Goal: Book appointment/travel/reservation

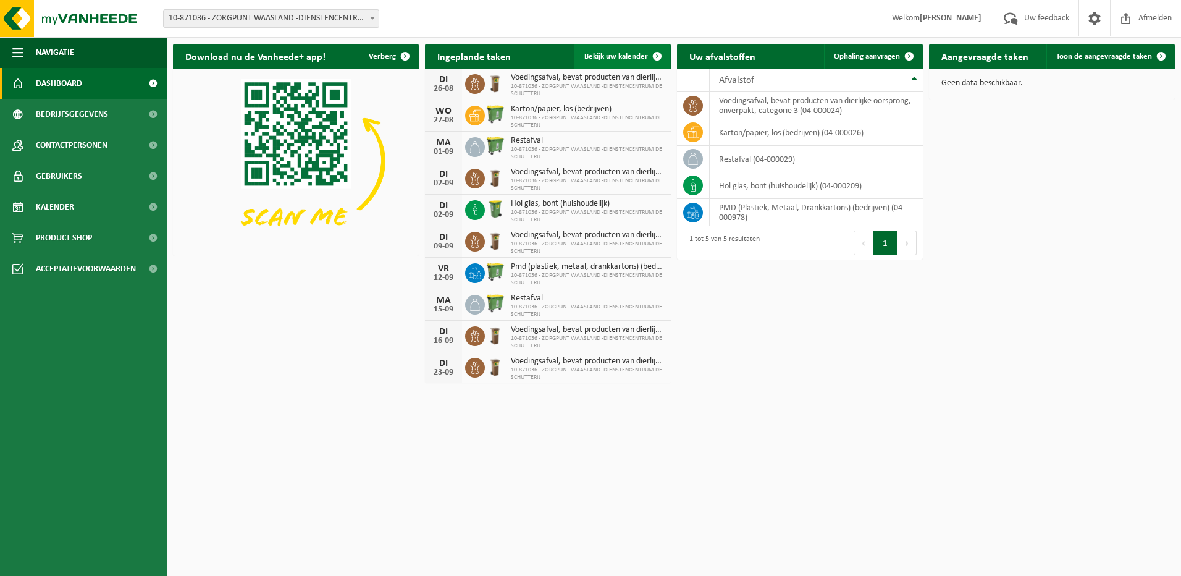
click at [658, 54] on span at bounding box center [657, 56] width 25 height 25
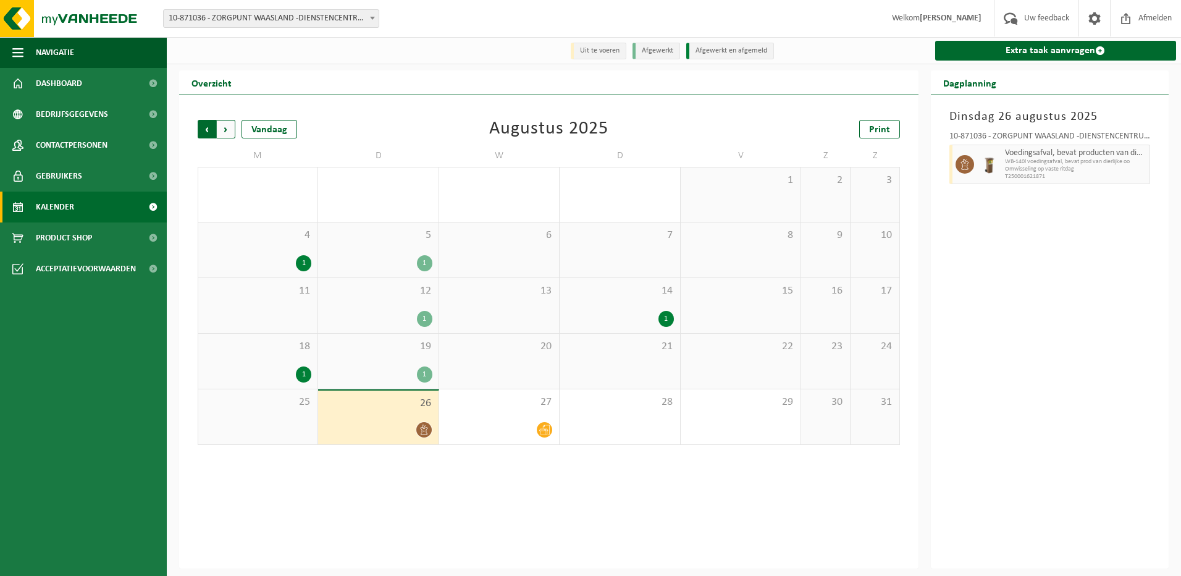
click at [227, 128] on span "Volgende" at bounding box center [226, 129] width 19 height 19
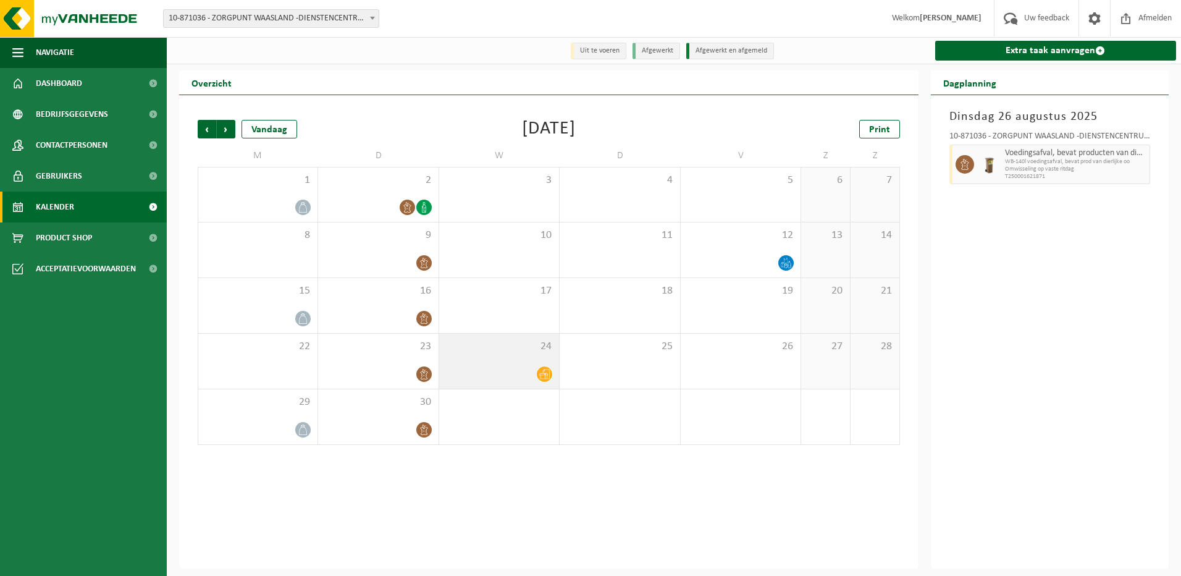
click at [533, 365] on div "24" at bounding box center [499, 361] width 120 height 55
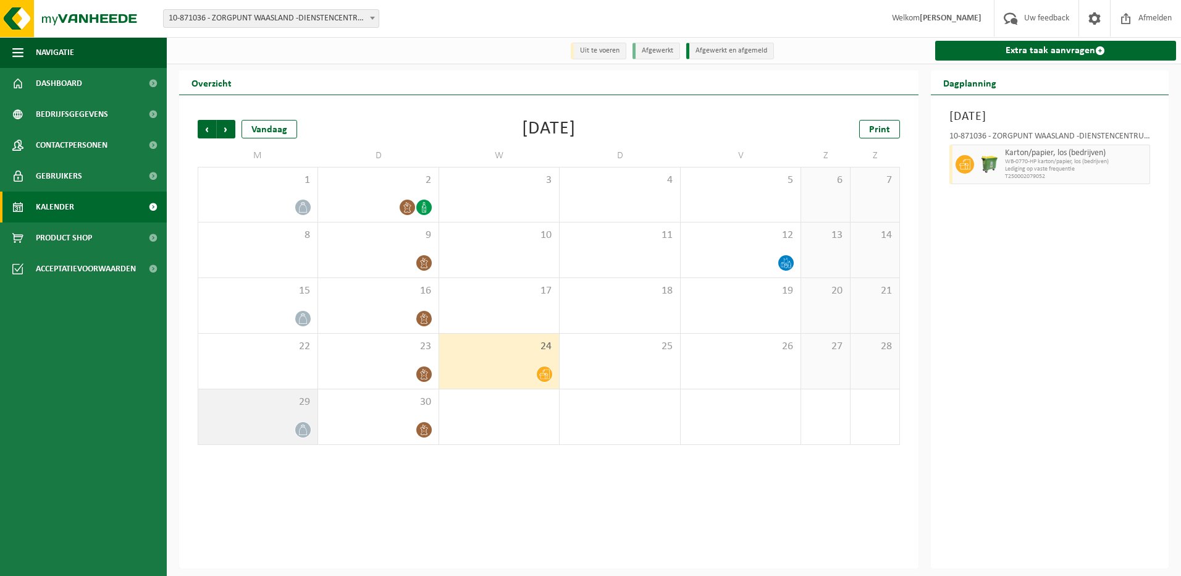
click at [277, 415] on div "29" at bounding box center [257, 416] width 119 height 55
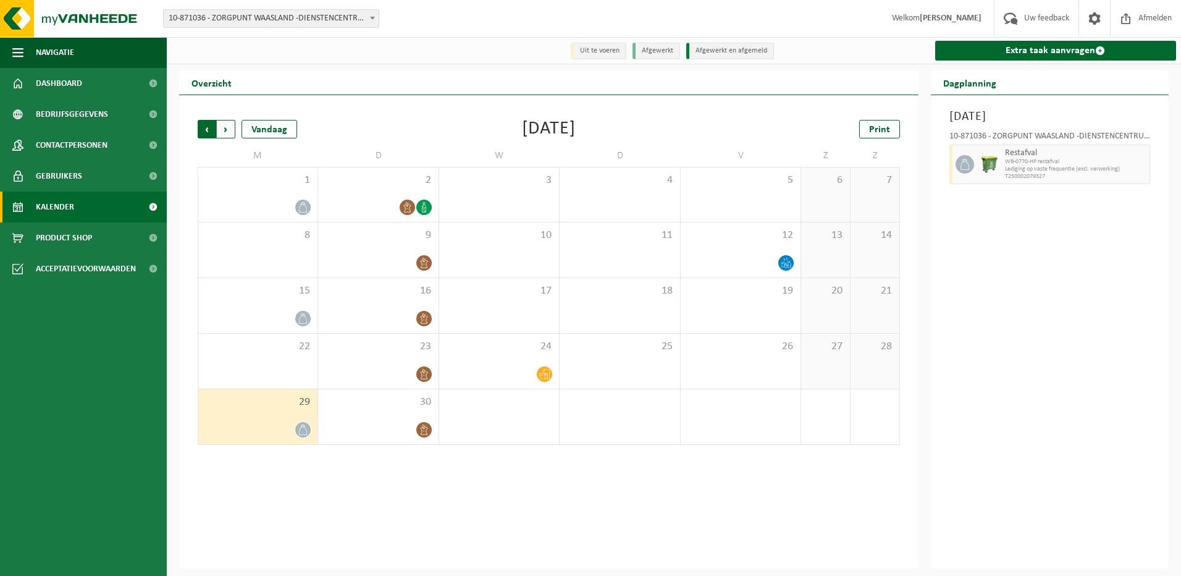
click at [227, 128] on span "Volgende" at bounding box center [226, 129] width 19 height 19
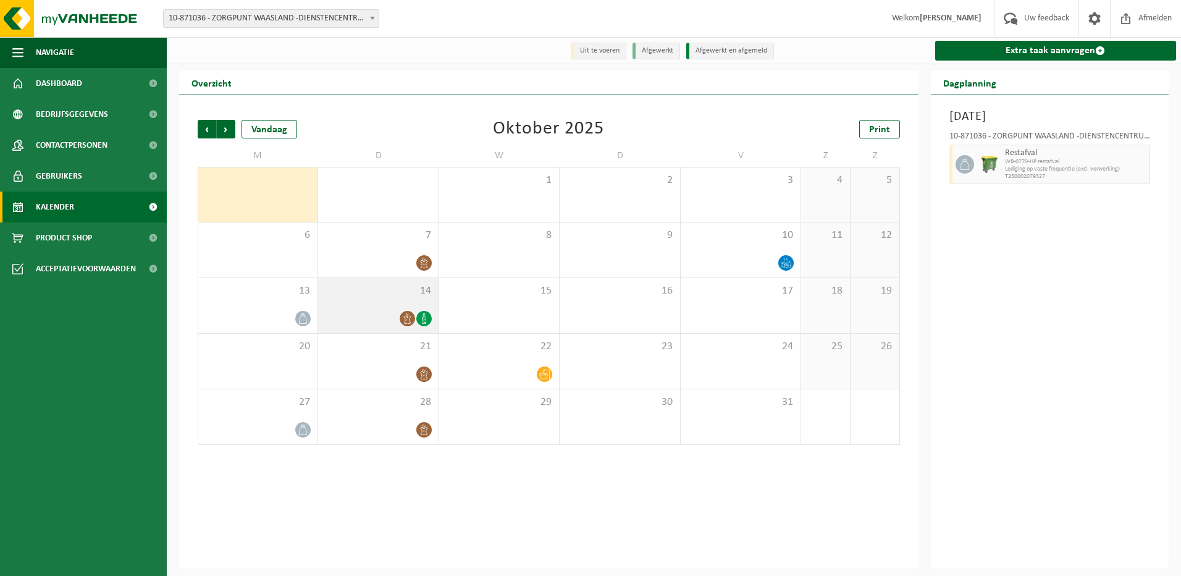
click at [427, 318] on icon at bounding box center [424, 318] width 11 height 11
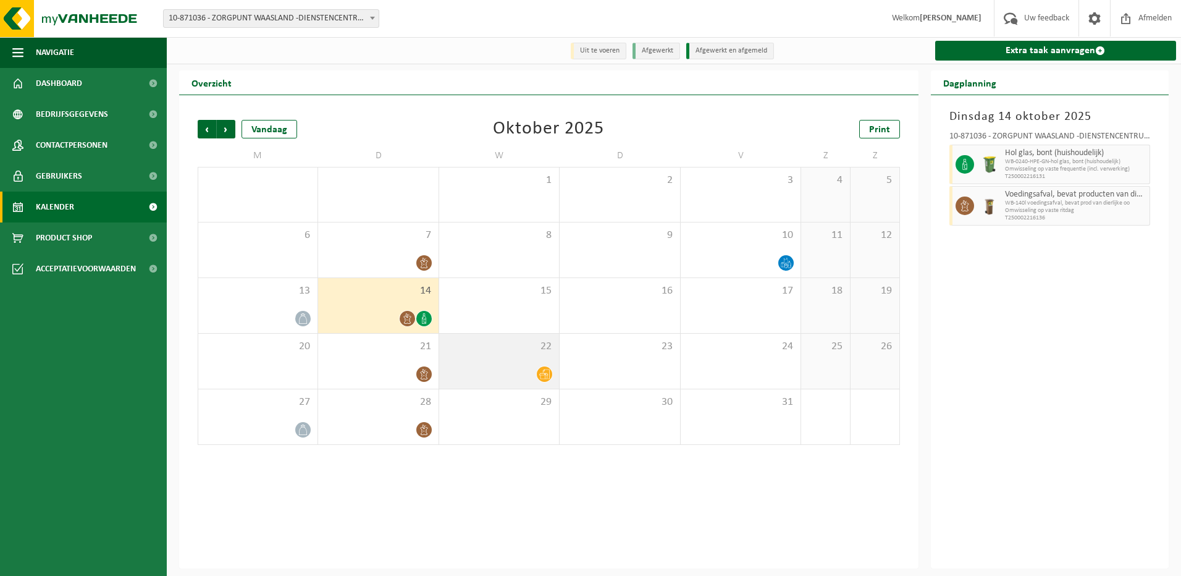
click at [544, 374] on icon at bounding box center [544, 374] width 11 height 11
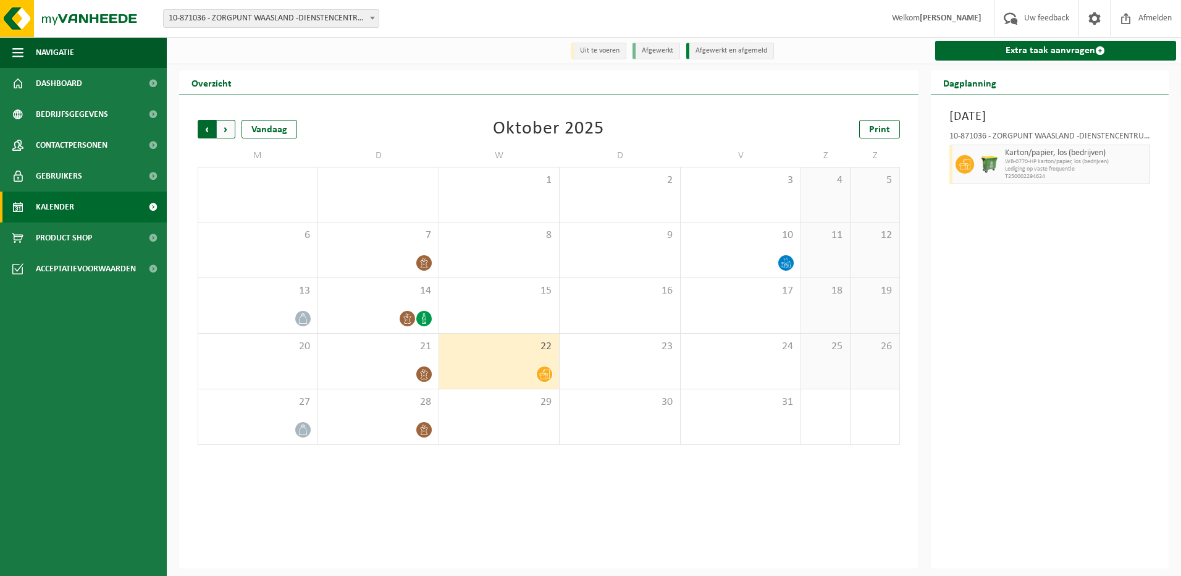
click at [225, 129] on span "Volgende" at bounding box center [226, 129] width 19 height 19
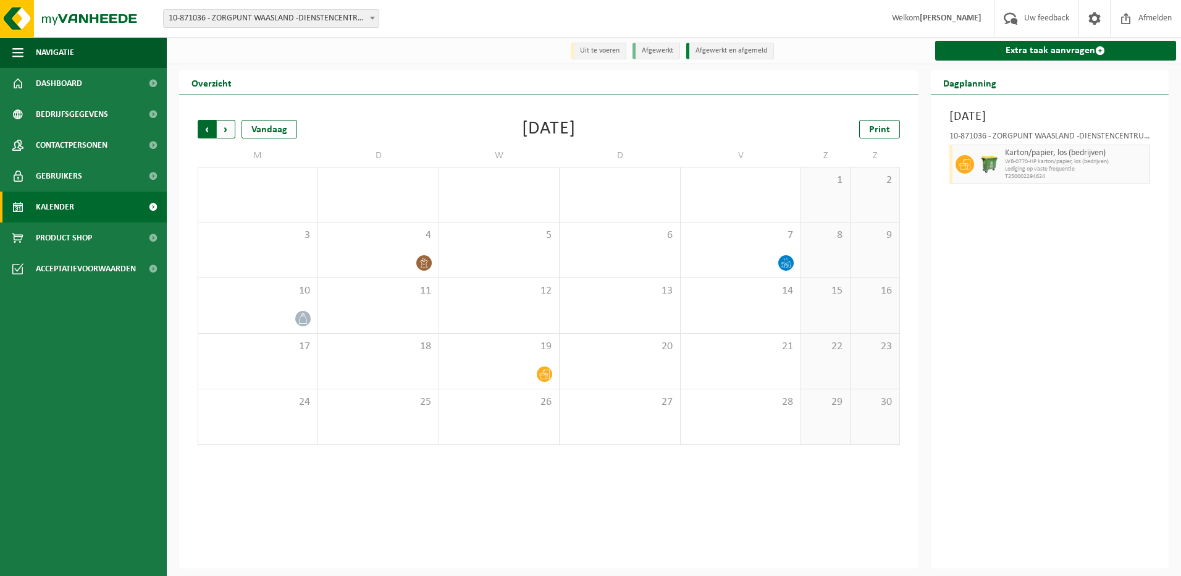
click at [232, 130] on span "Volgende" at bounding box center [226, 129] width 19 height 19
click at [209, 128] on span "Vorige" at bounding box center [207, 129] width 19 height 19
